Goal: Information Seeking & Learning: Learn about a topic

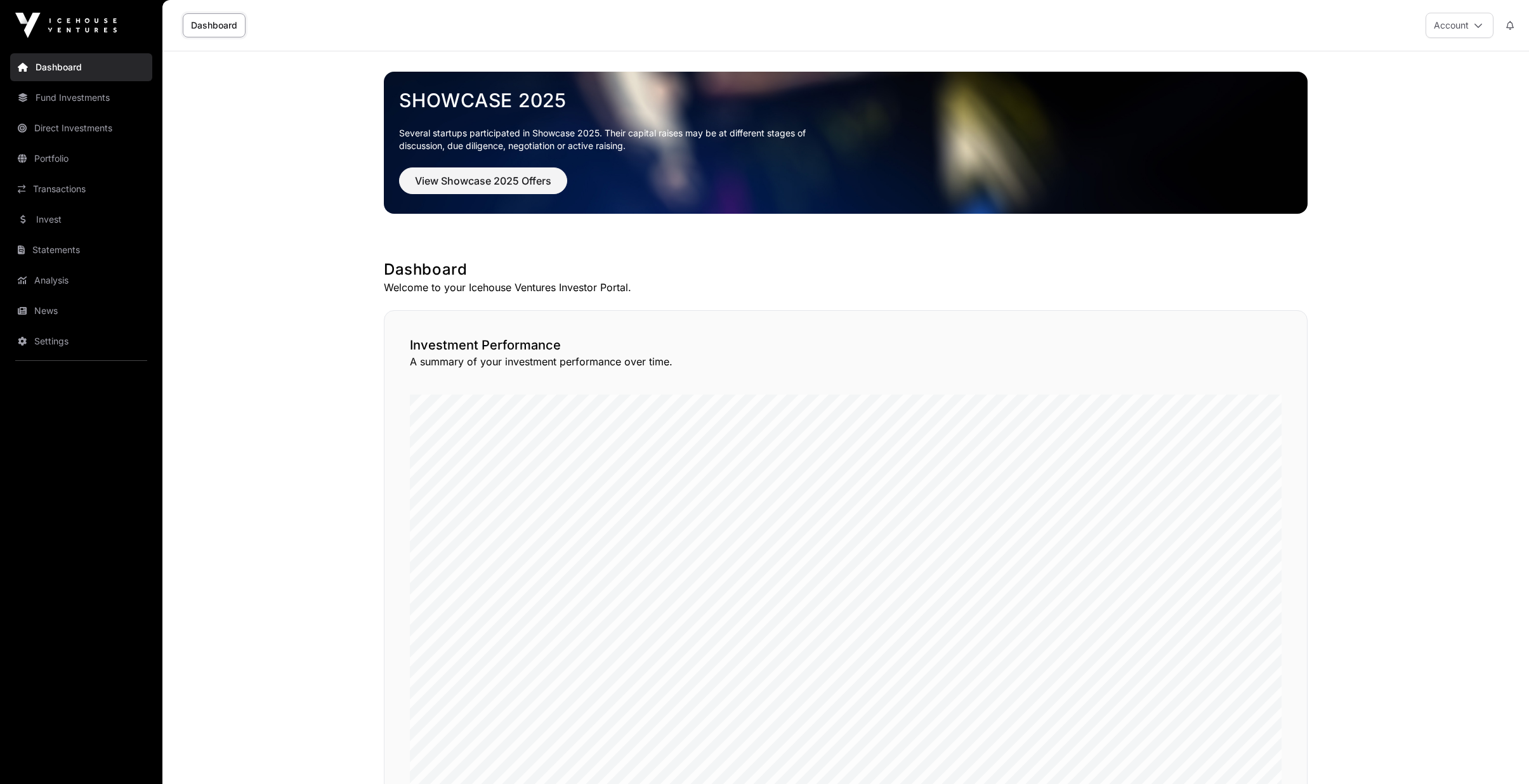
scroll to position [742, 0]
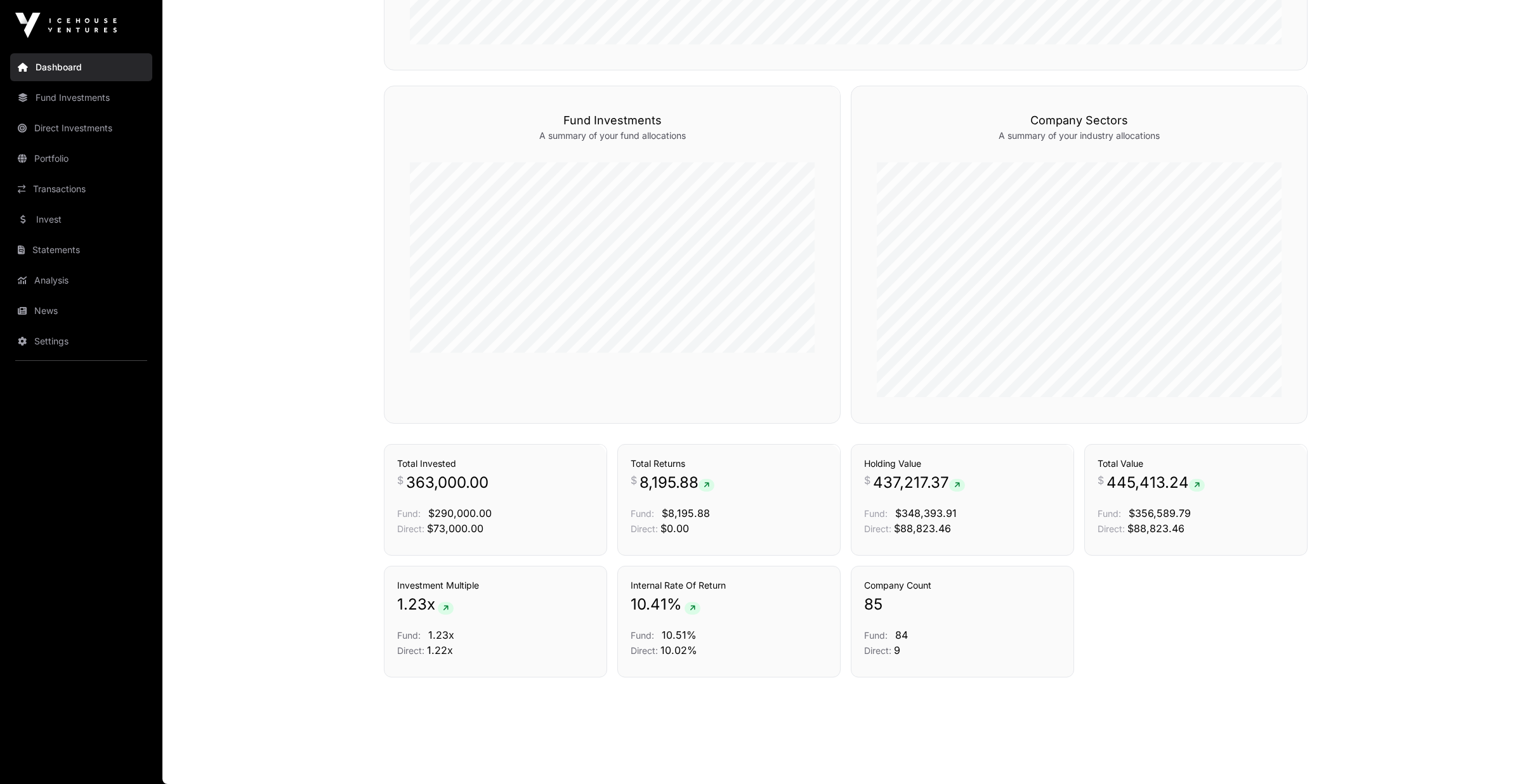
drag, startPoint x: 53, startPoint y: 316, endPoint x: 53, endPoint y: 300, distance: 16.0
click at [53, 316] on link "News" at bounding box center [81, 311] width 142 height 28
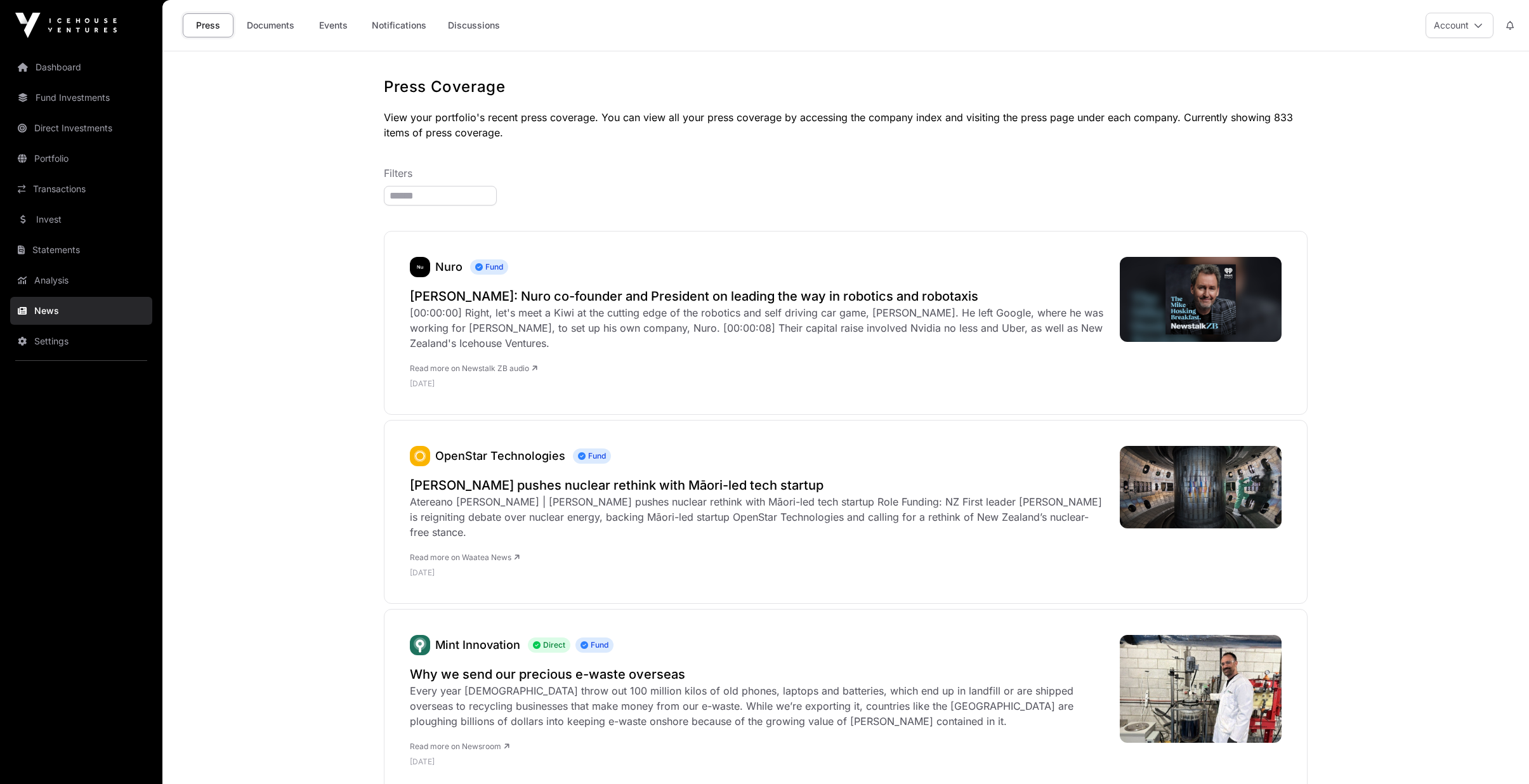
click at [306, 34] on div "Press Documents Events Notifications Discussions" at bounding box center [346, 25] width 326 height 24
click at [319, 32] on link "Events" at bounding box center [334, 25] width 51 height 24
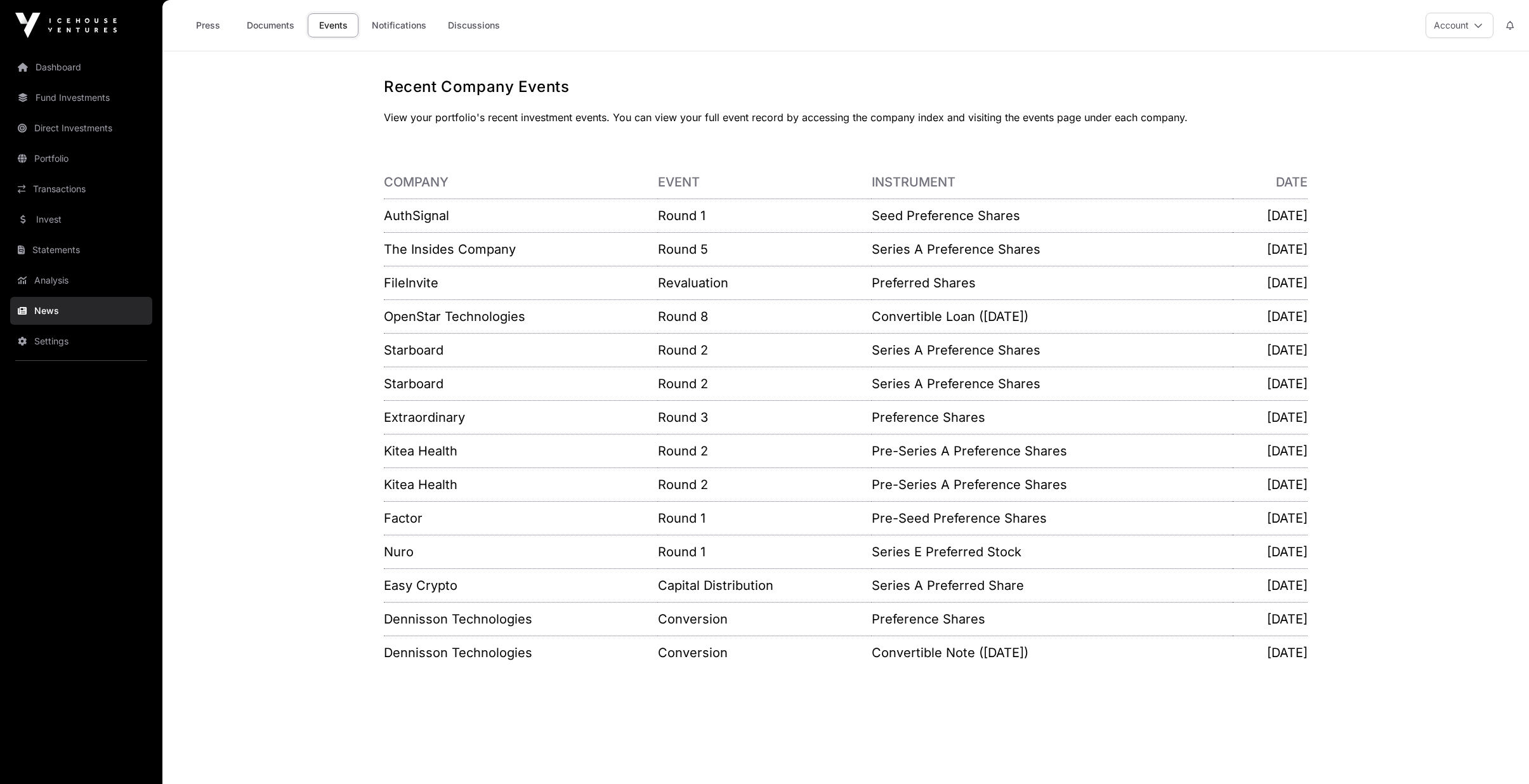
click at [42, 194] on link "Transactions" at bounding box center [81, 189] width 142 height 28
click at [47, 160] on link "Portfolio" at bounding box center [81, 158] width 142 height 28
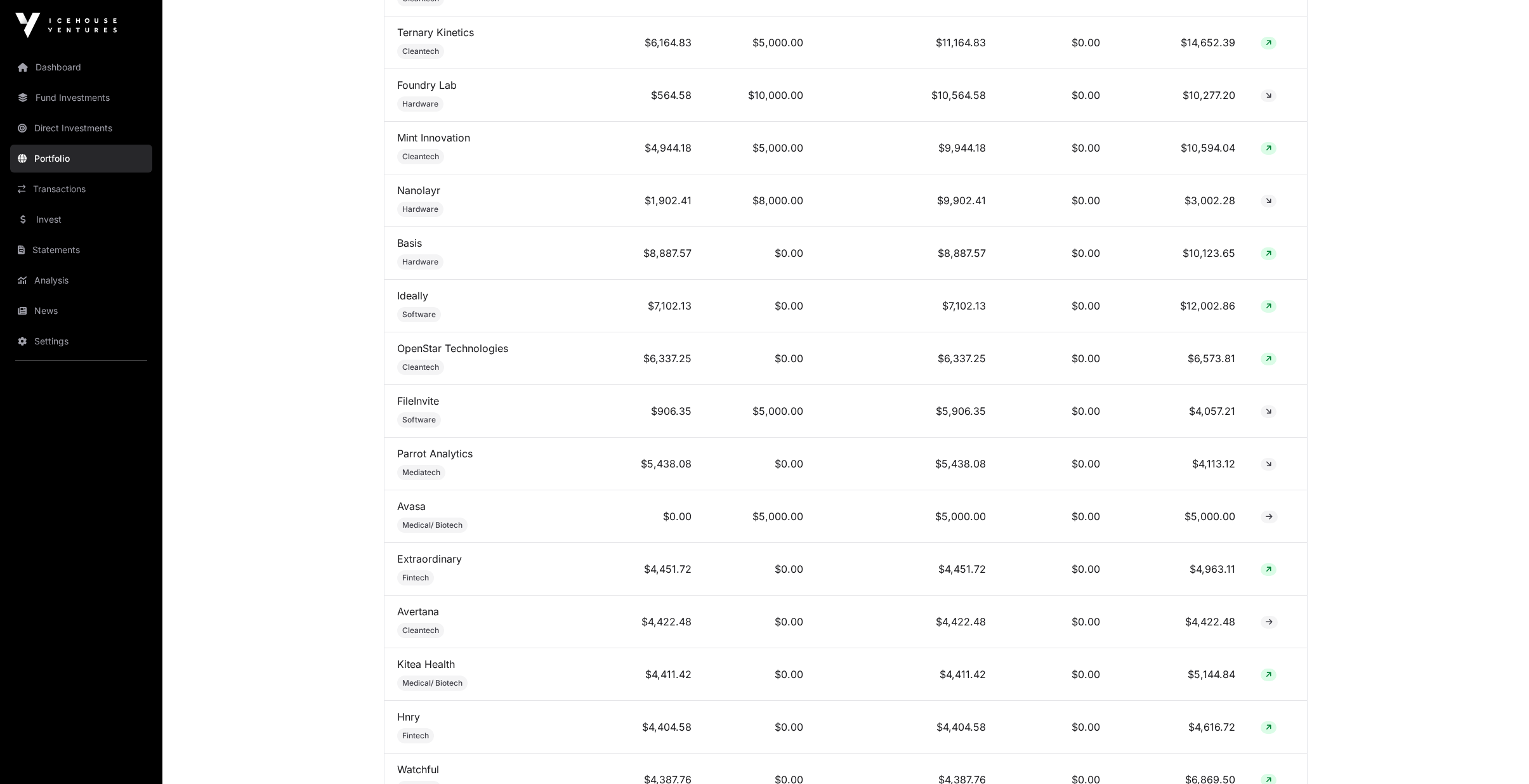
scroll to position [888, 0]
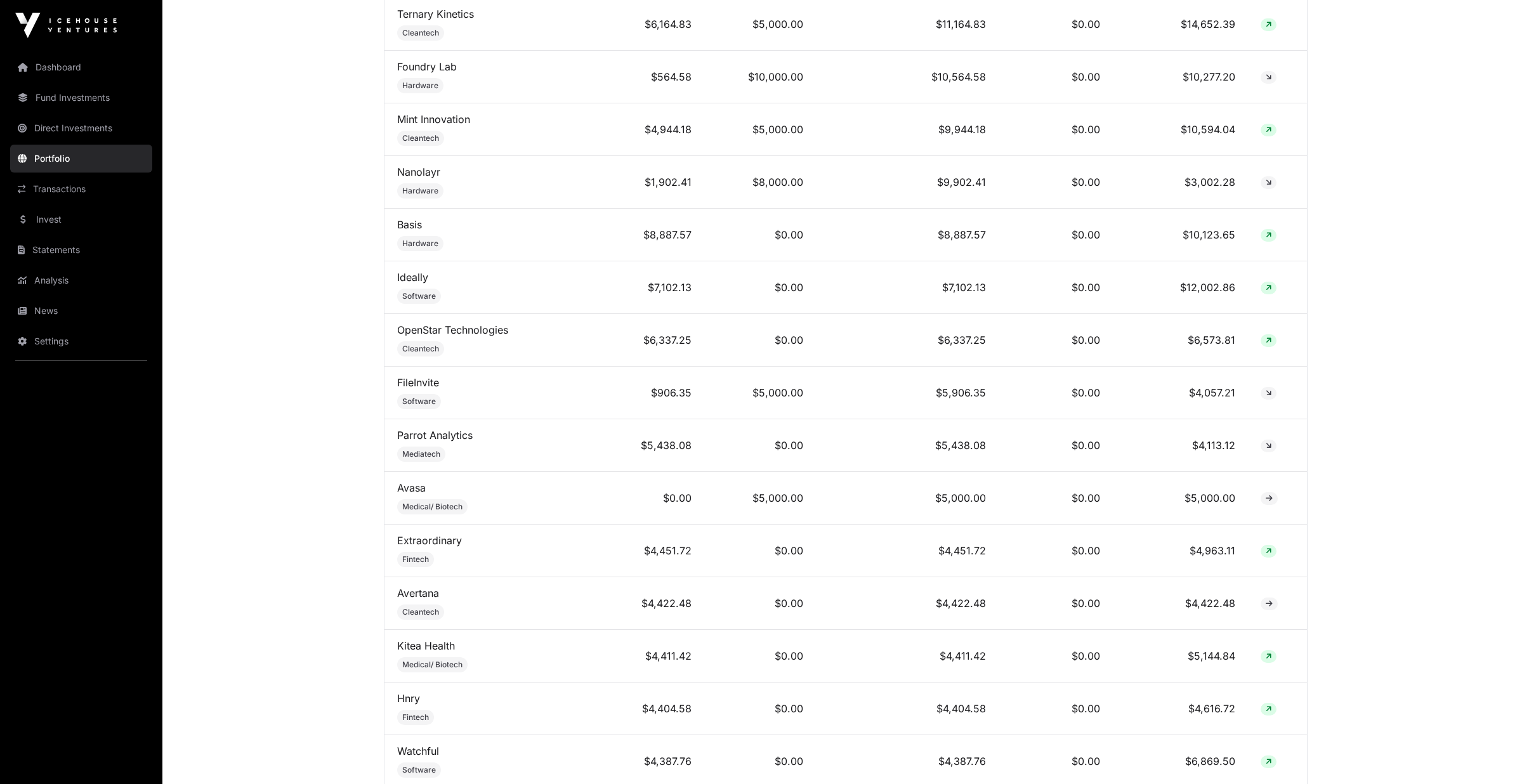
click at [465, 336] on link "OpenStar Technologies" at bounding box center [452, 330] width 111 height 12
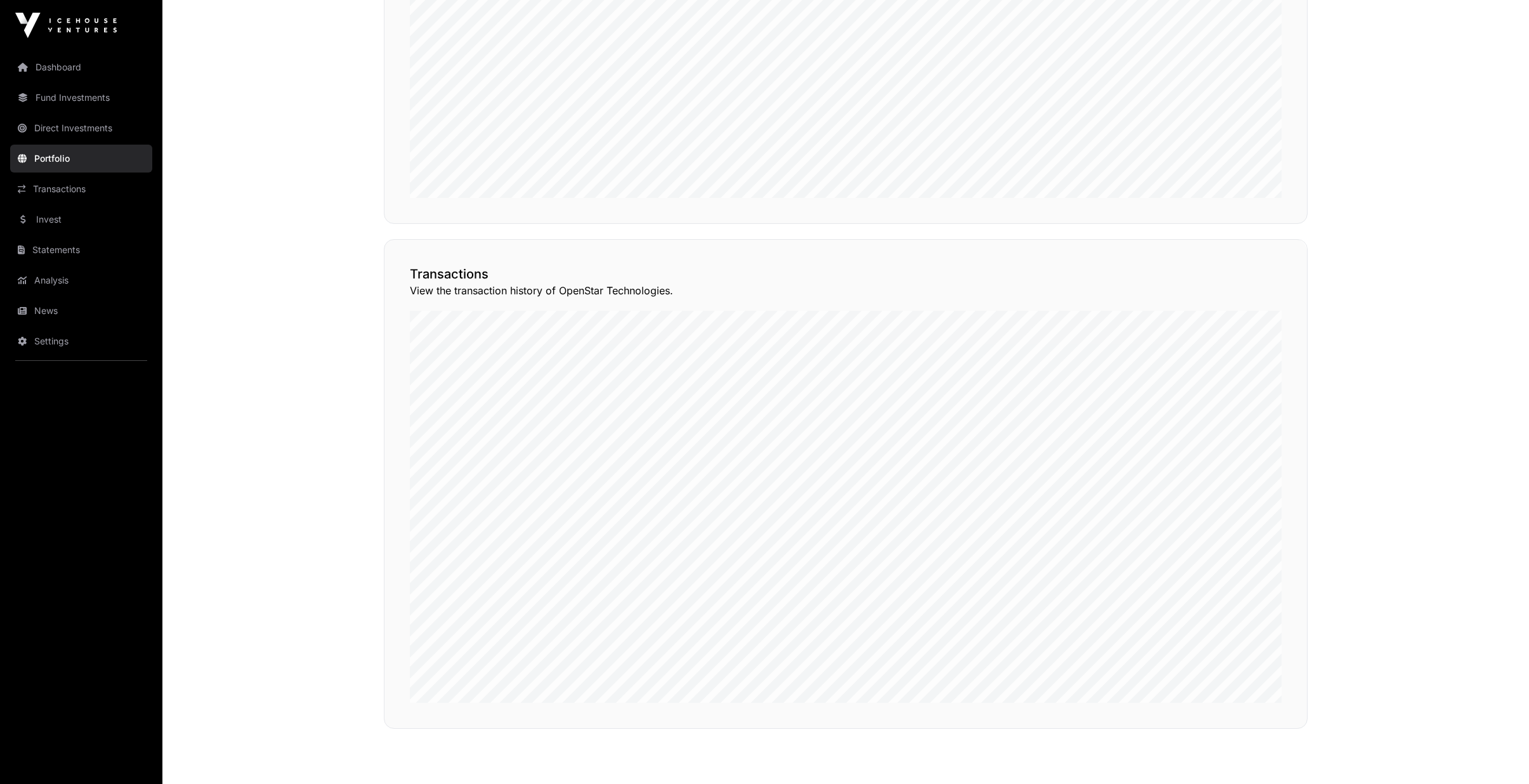
scroll to position [951, 0]
click at [1266, 225] on div "View Transactions" at bounding box center [1250, 209] width 114 height 31
click at [1232, 222] on button "View Transactions" at bounding box center [1250, 210] width 105 height 22
